Goal: Task Accomplishment & Management: Manage account settings

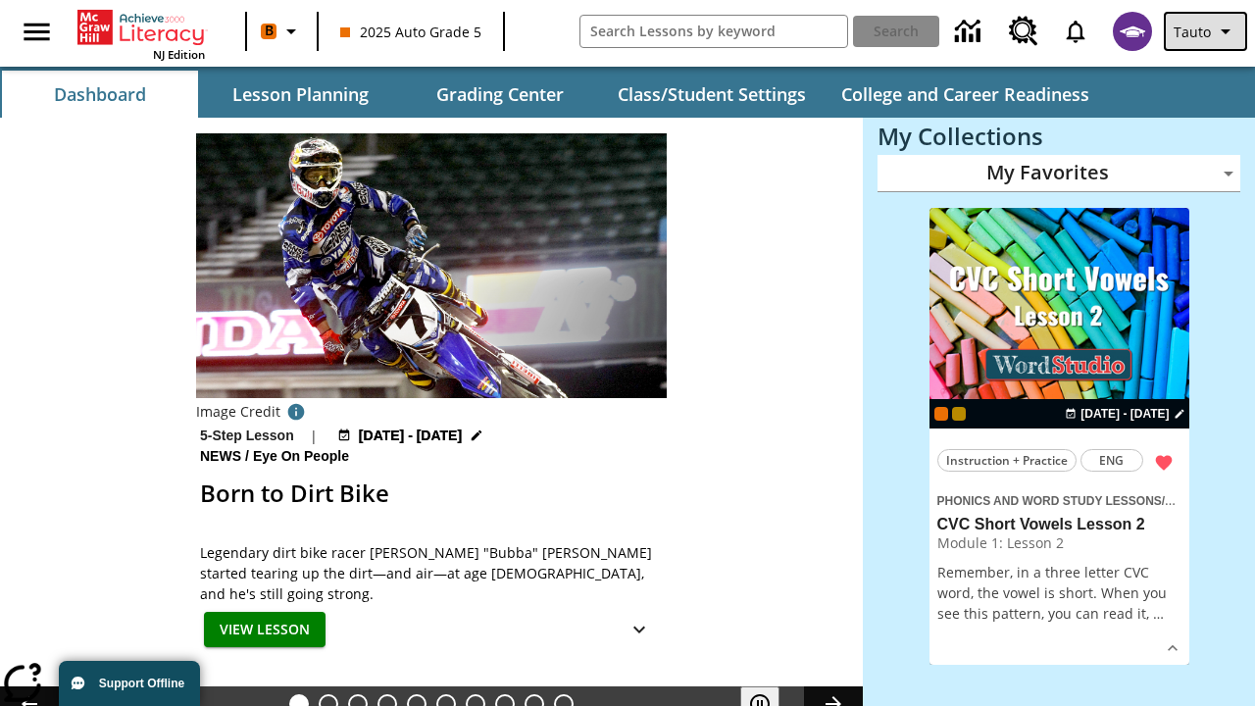
click at [1207, 31] on span "Tauto" at bounding box center [1192, 32] width 37 height 21
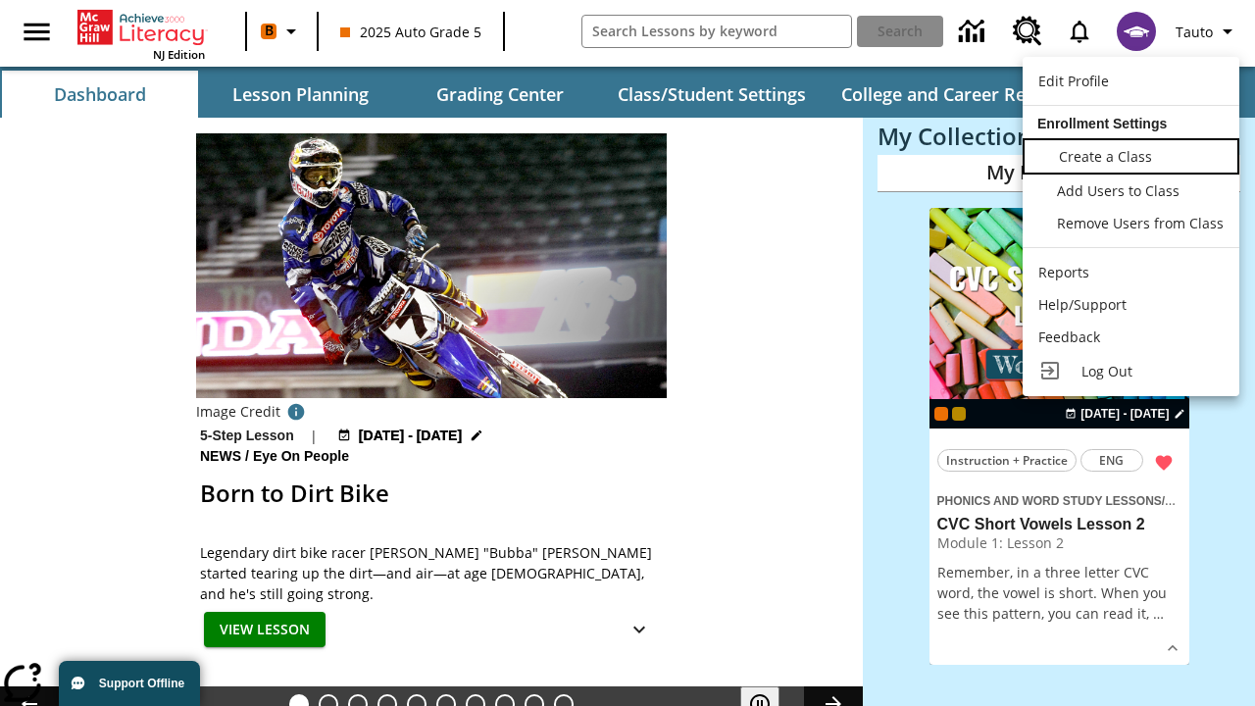
click at [1130, 154] on span "Create a Class" at bounding box center [1105, 156] width 93 height 19
click at [1130, 190] on span "Add Users to Class" at bounding box center [1120, 188] width 123 height 19
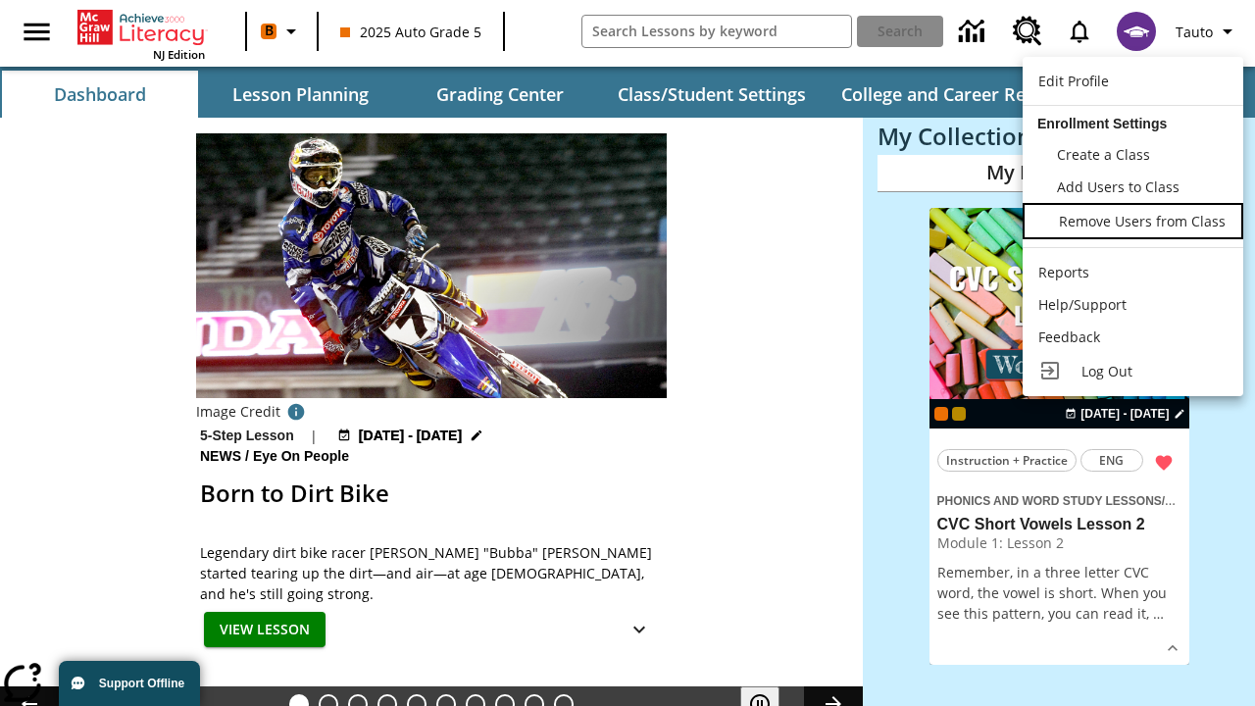
click at [1130, 223] on span "Remove Users from Class" at bounding box center [1142, 221] width 167 height 19
